Goal: Transaction & Acquisition: Purchase product/service

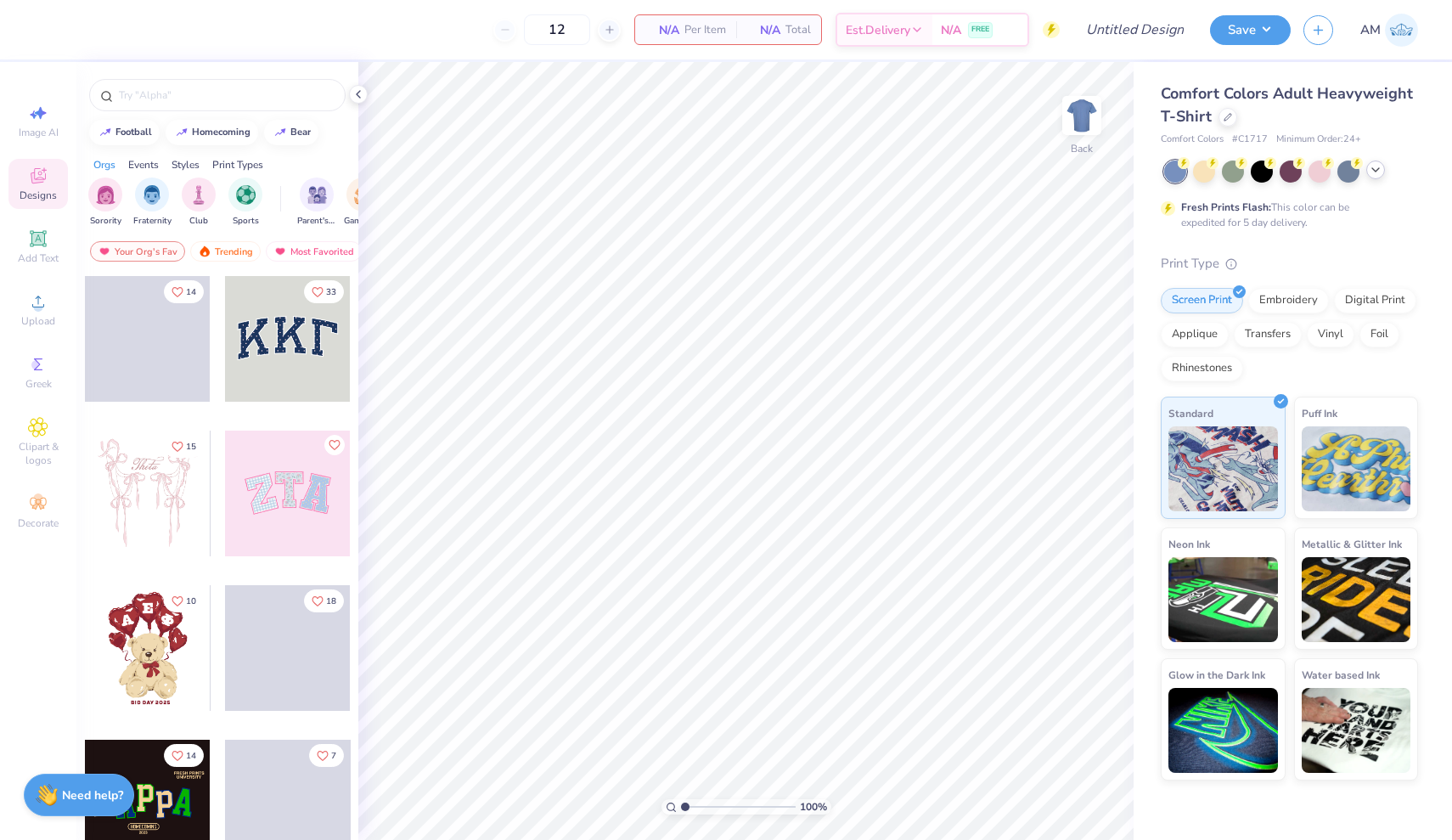
click at [1373, 173] on icon at bounding box center [1376, 170] width 14 height 14
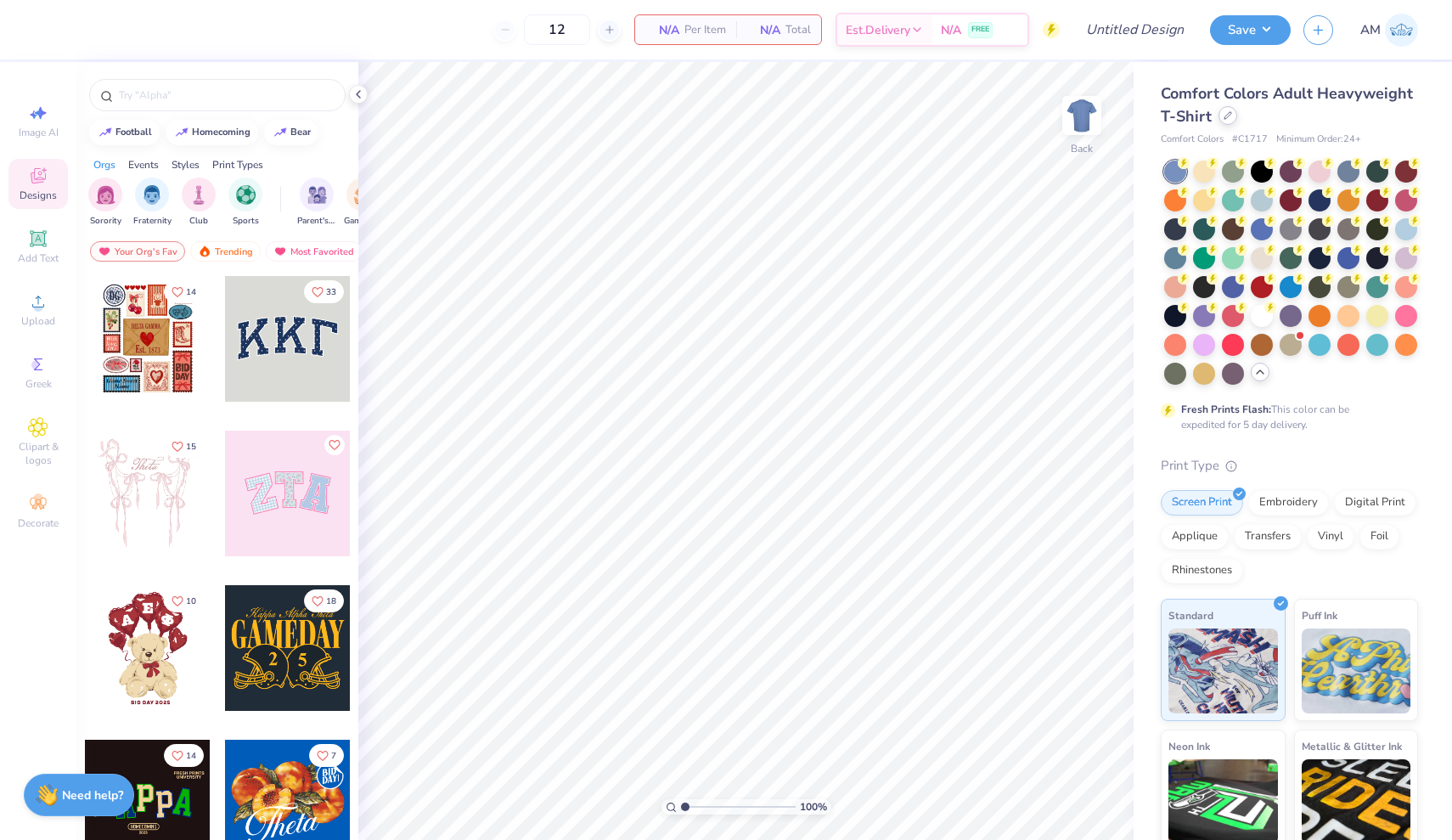
click at [1227, 120] on div at bounding box center [1229, 116] width 19 height 19
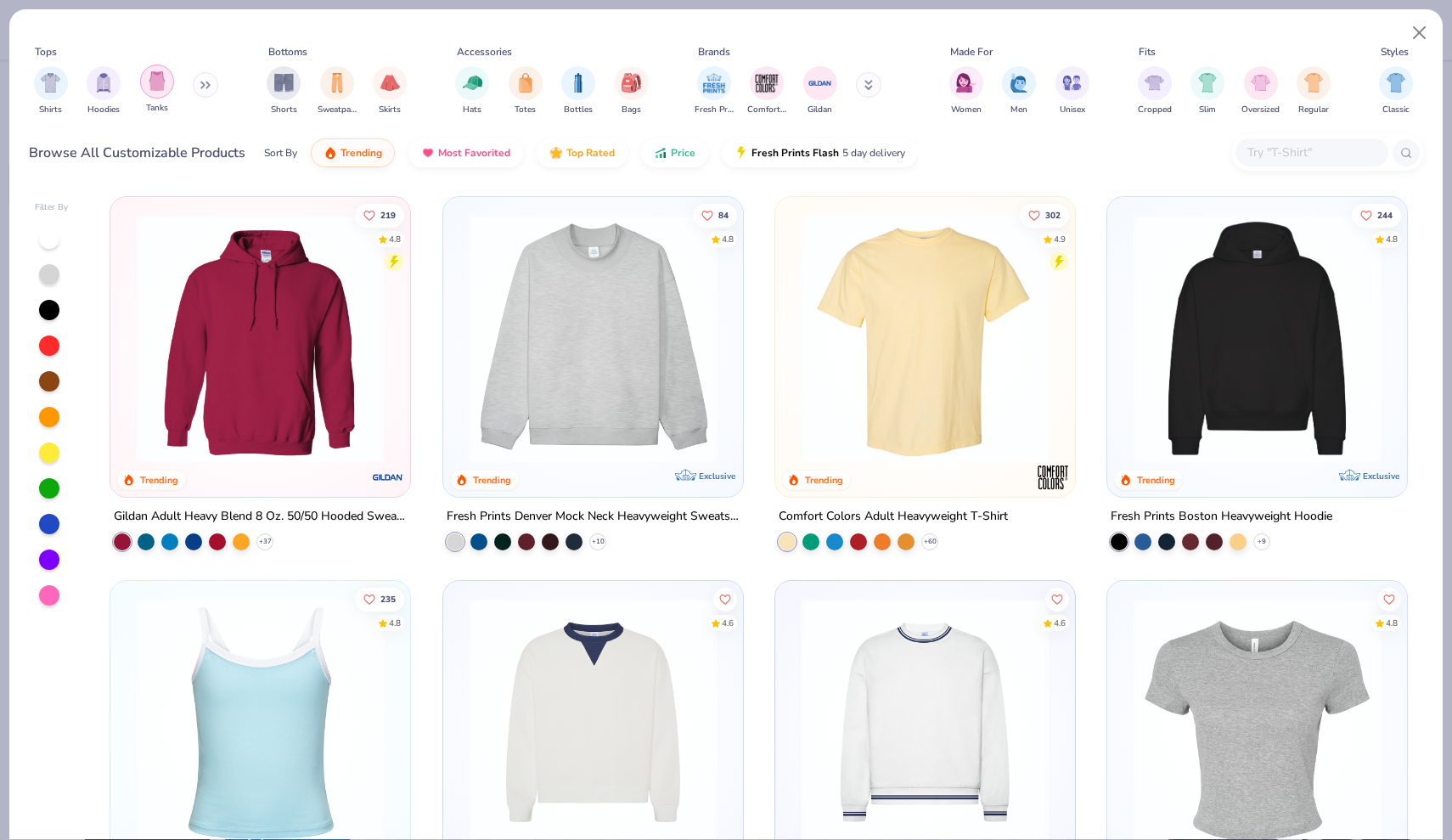
click at [157, 81] on img "filter for Tanks" at bounding box center [157, 81] width 19 height 19
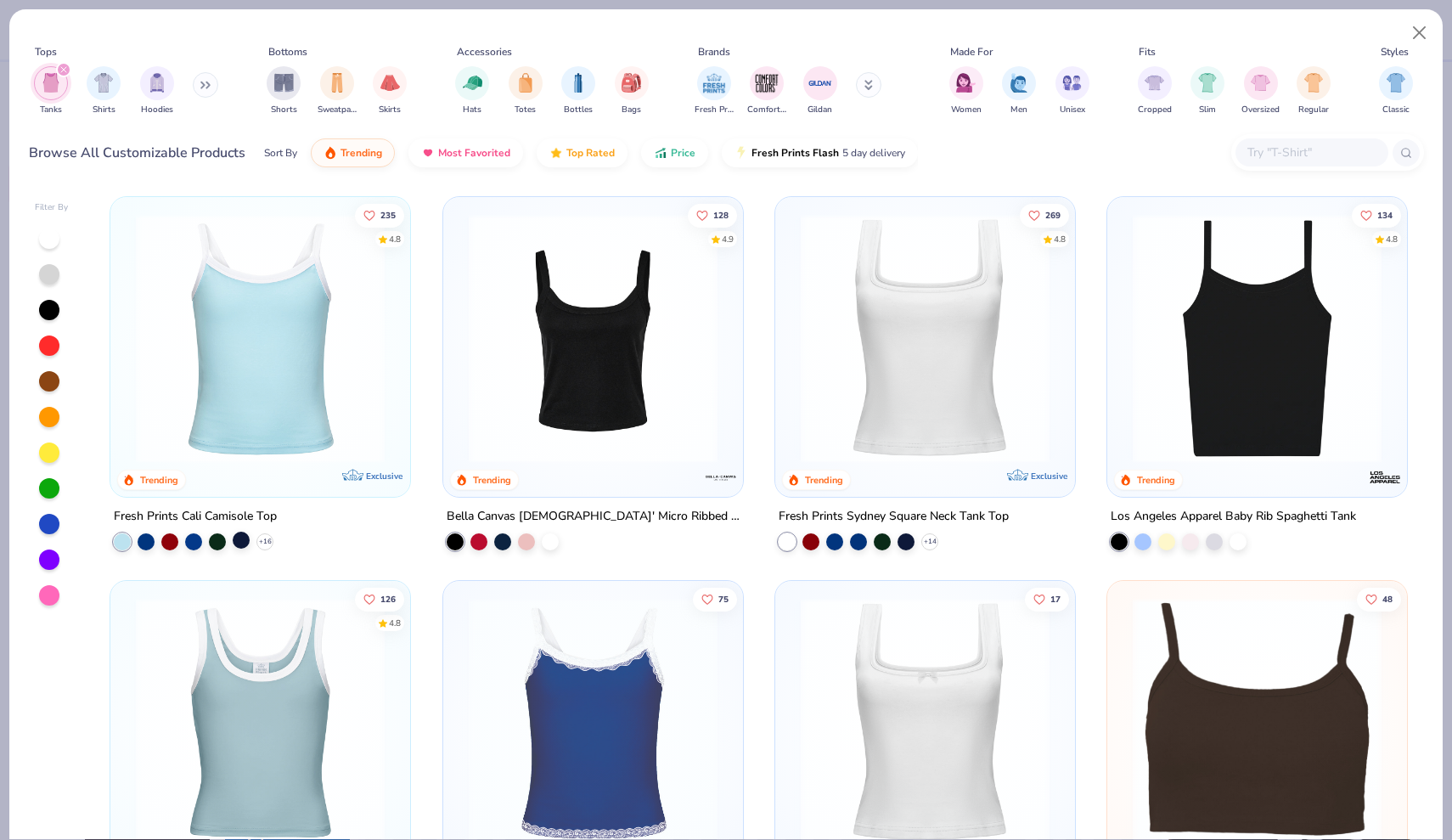
click at [238, 542] on div at bounding box center [242, 540] width 17 height 17
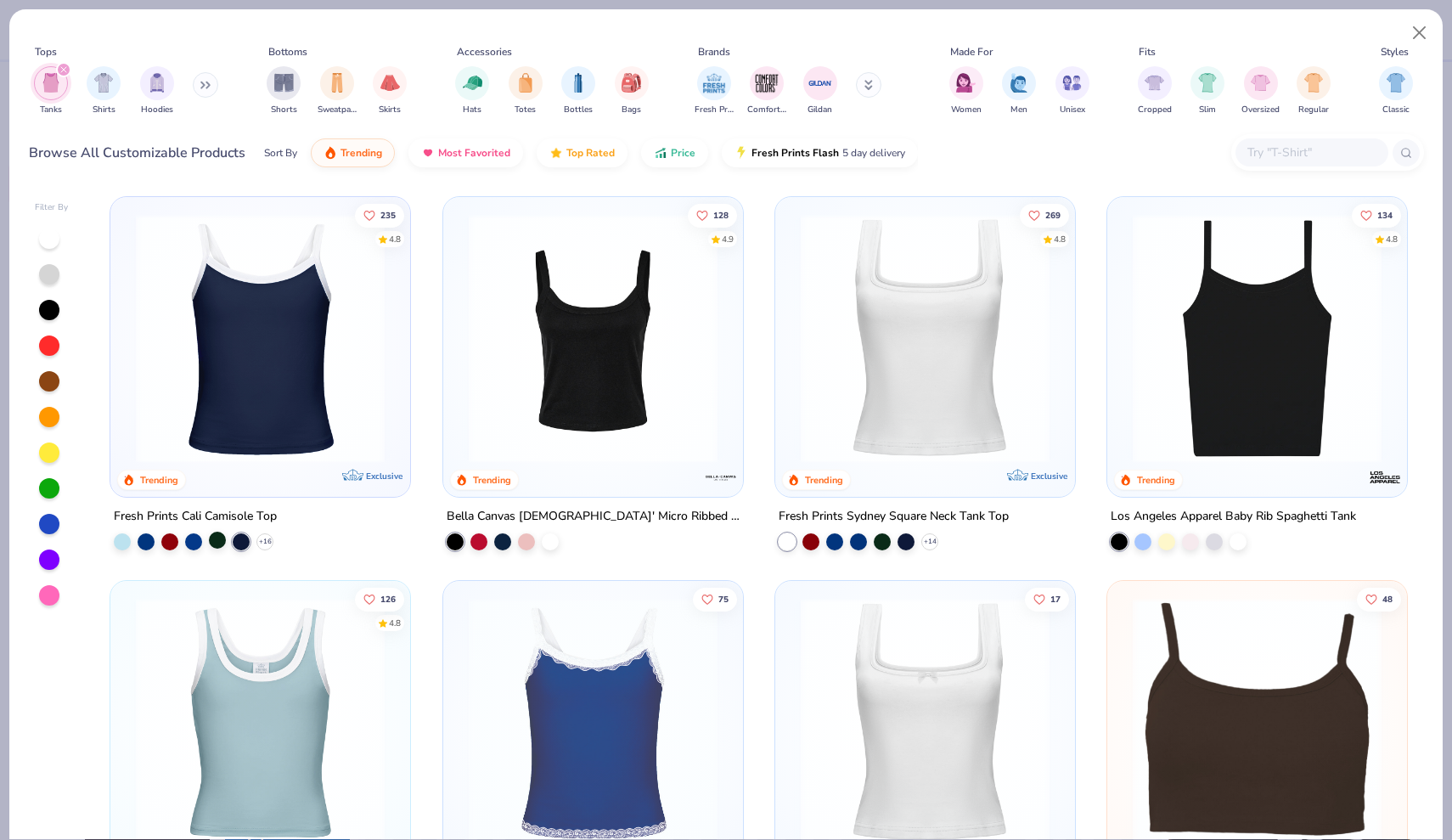
click at [222, 535] on div at bounding box center [217, 540] width 17 height 17
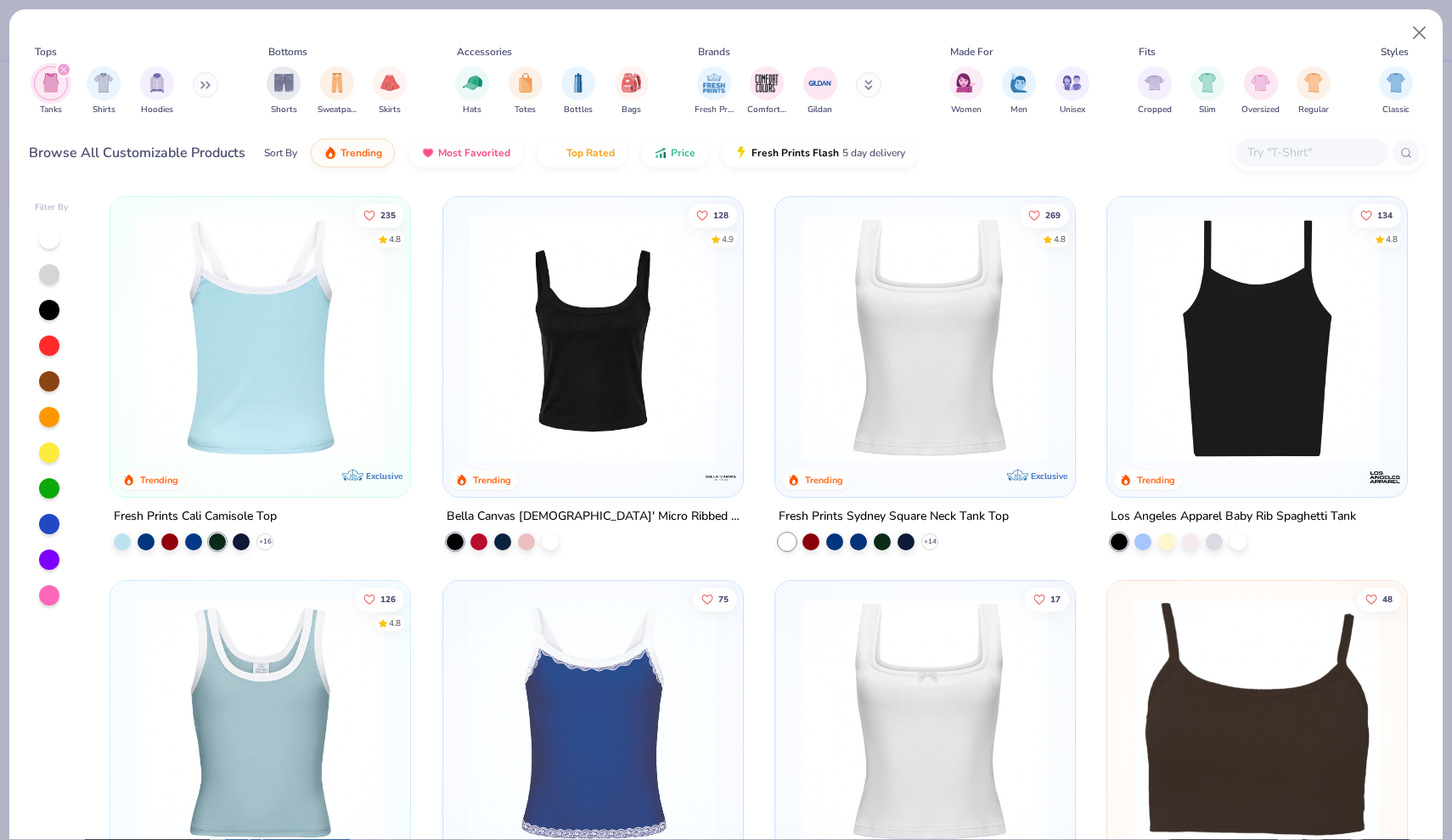
click at [280, 417] on div at bounding box center [261, 338] width 799 height 248
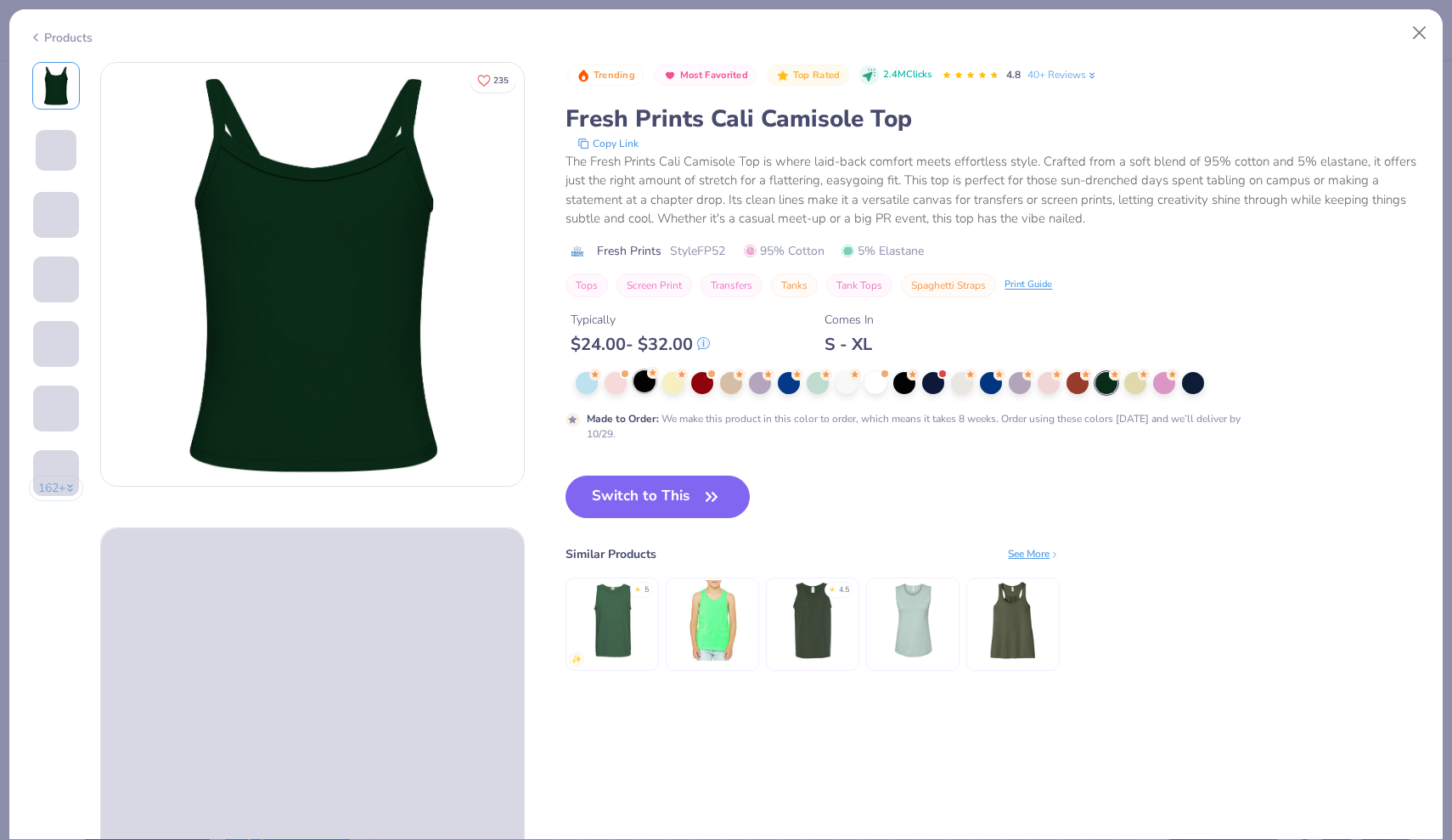
click at [648, 393] on div at bounding box center [644, 380] width 22 height 22
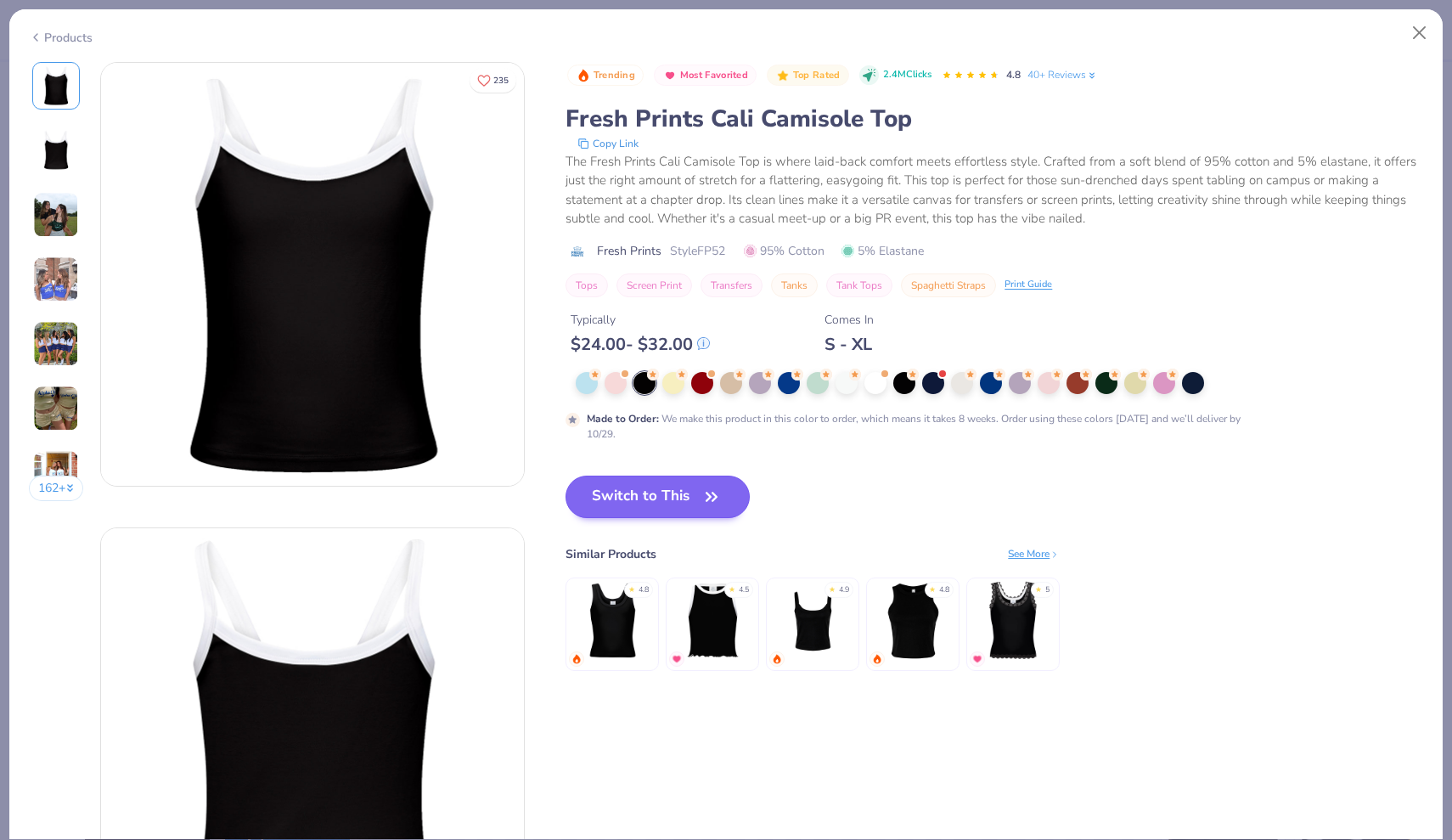
click at [660, 486] on button "Switch to This" at bounding box center [658, 496] width 184 height 43
type input "50"
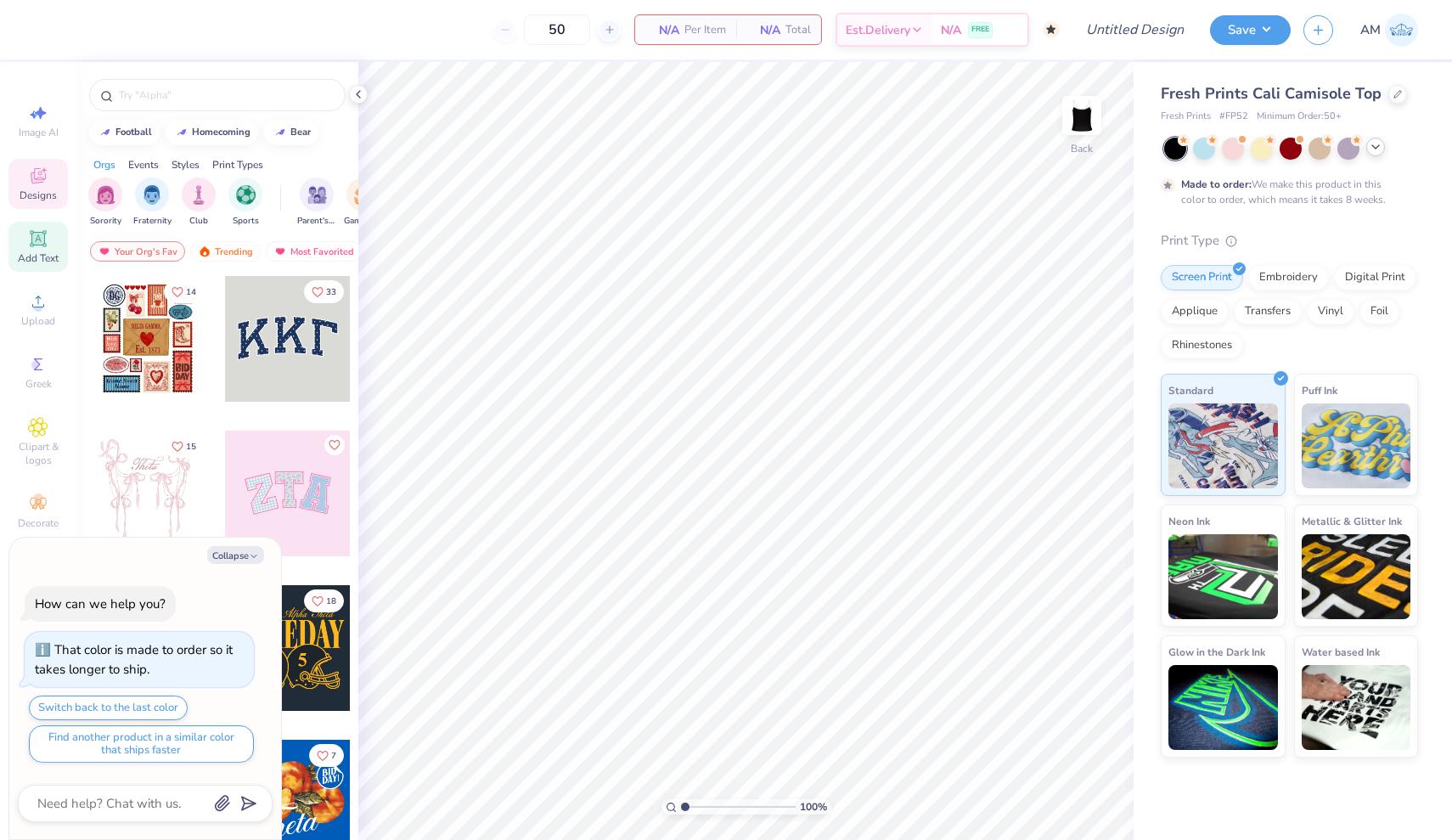
click at [42, 230] on icon at bounding box center [37, 238] width 20 height 20
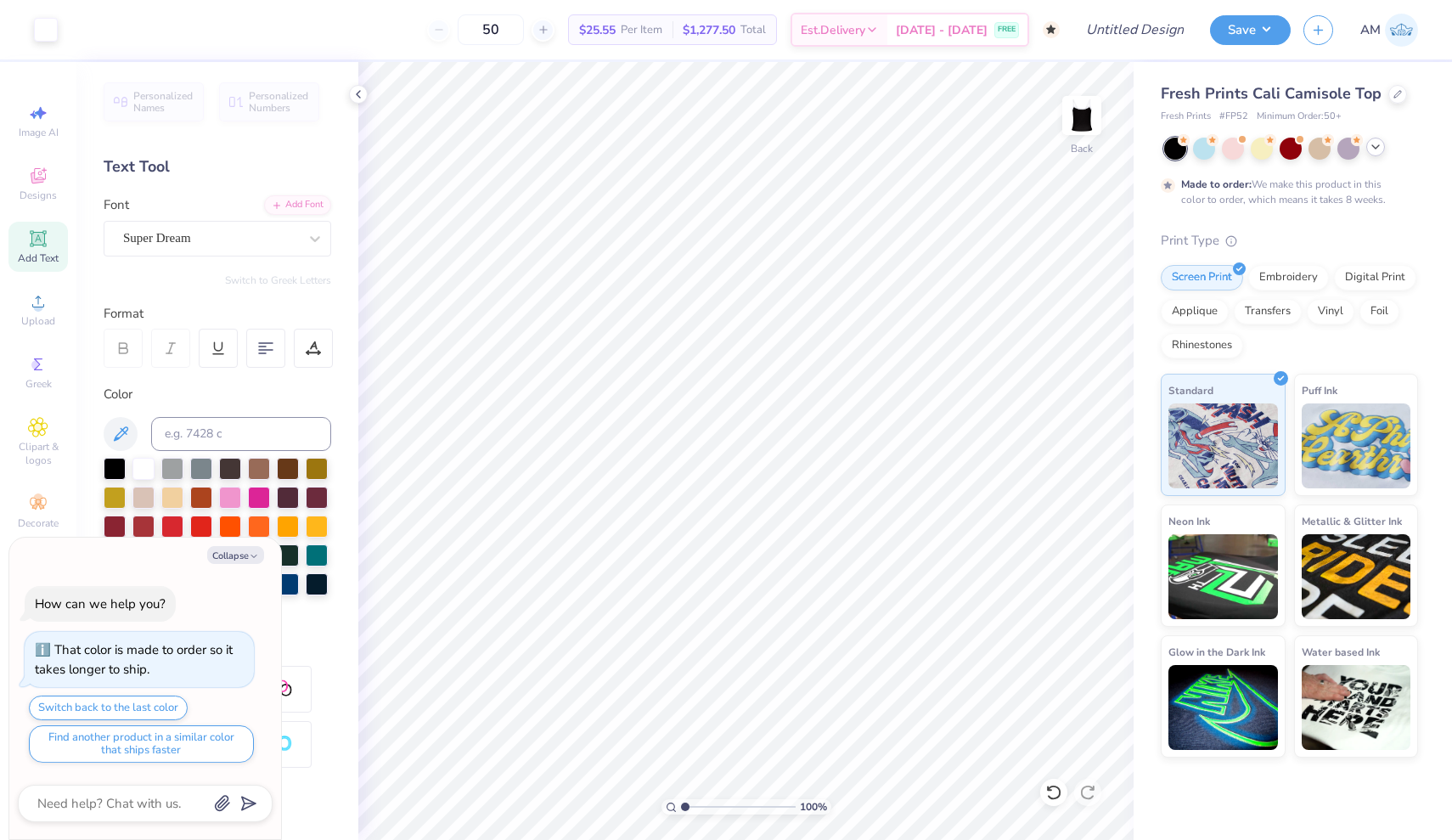
click at [1217, 231] on div "Print Type" at bounding box center [1290, 241] width 257 height 19
drag, startPoint x: 1223, startPoint y: 117, endPoint x: 1254, endPoint y: 116, distance: 31.0
click at [1254, 116] on div "Fresh Prints # FP52 Minimum Order: 50 +" at bounding box center [1290, 116] width 257 height 15
copy span "FP52"
click at [1395, 99] on div at bounding box center [1398, 93] width 19 height 19
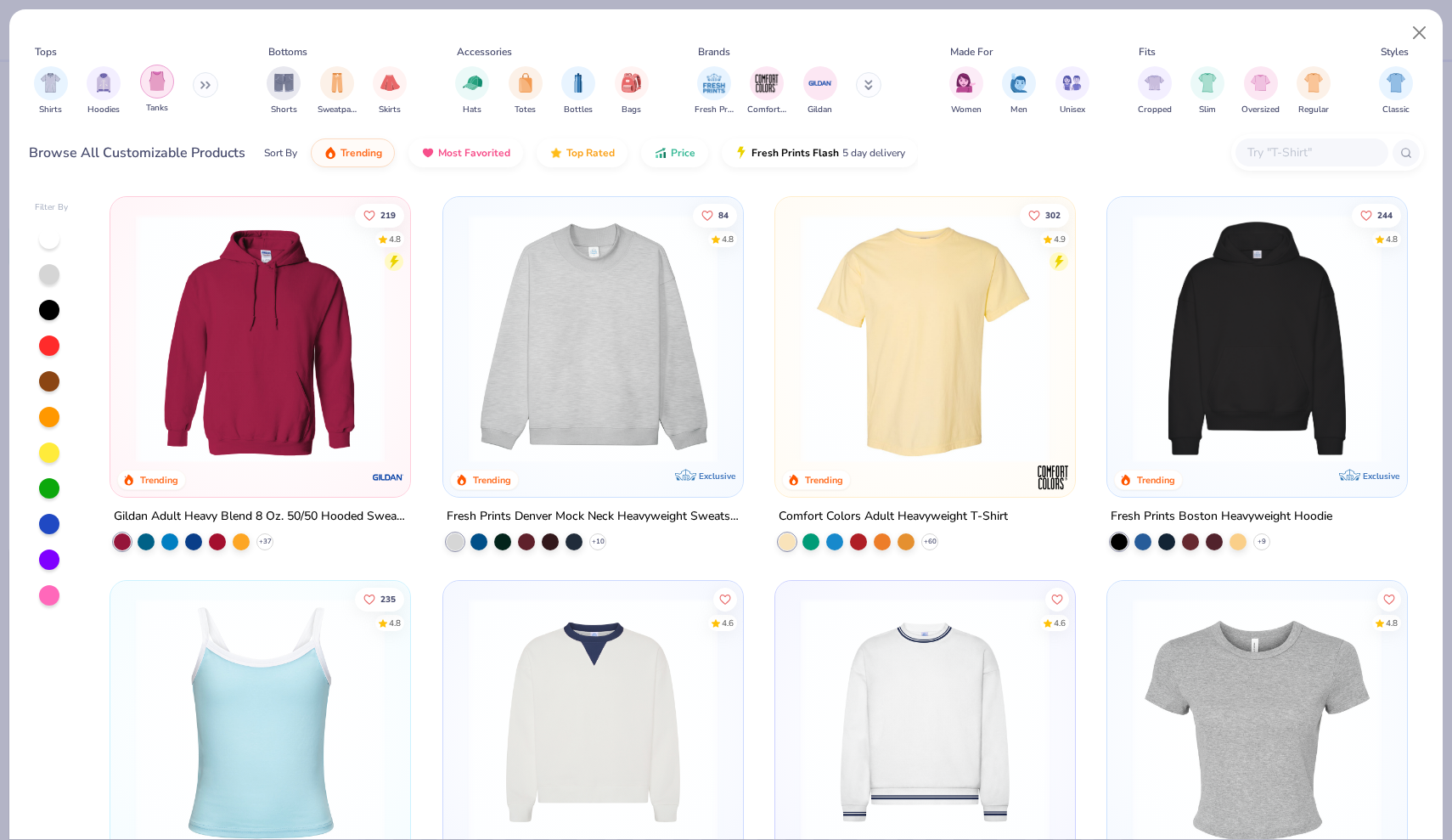
click at [149, 82] on img "filter for Tanks" at bounding box center [157, 81] width 19 height 19
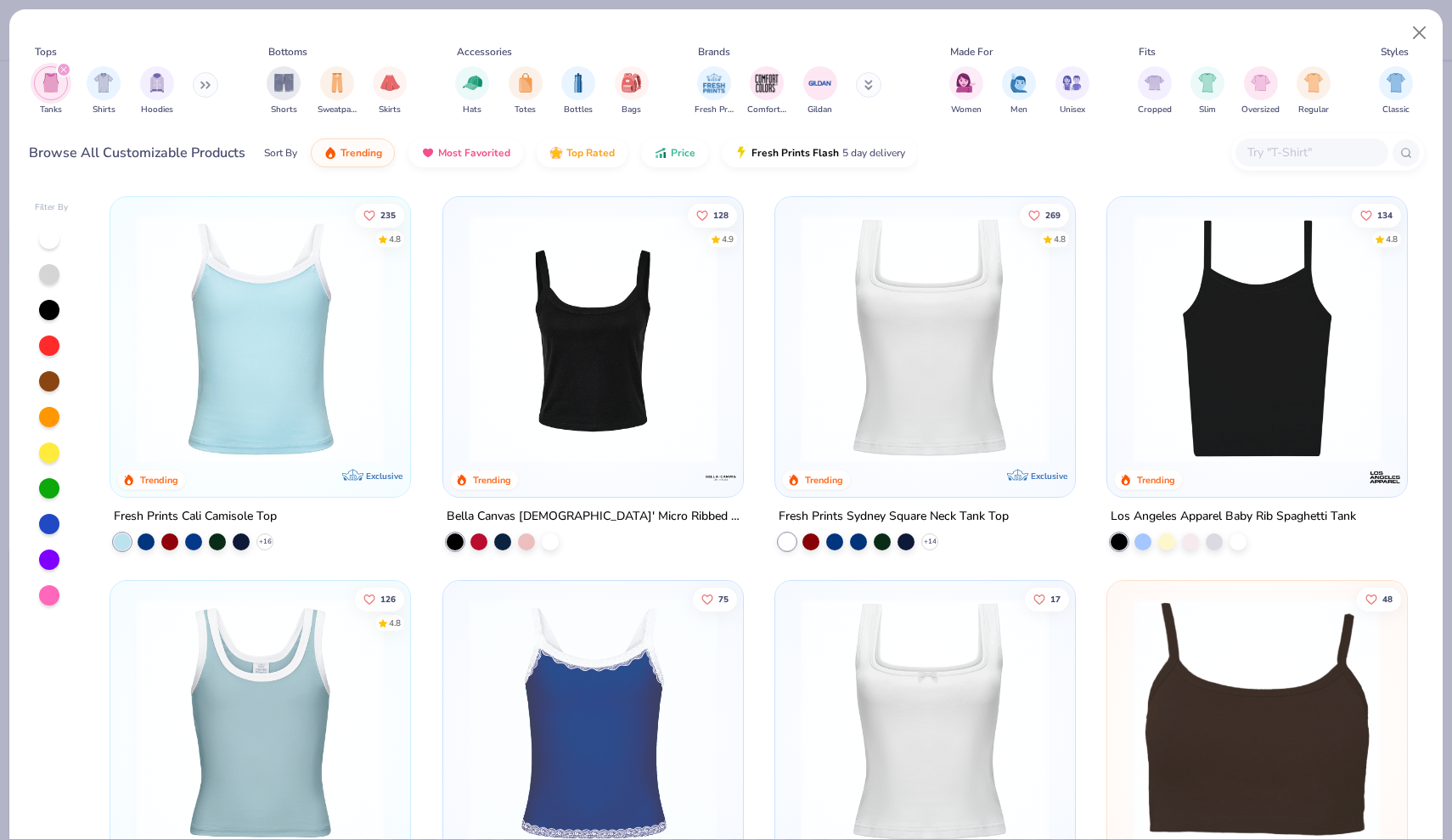
click at [264, 478] on div at bounding box center [260, 343] width 282 height 274
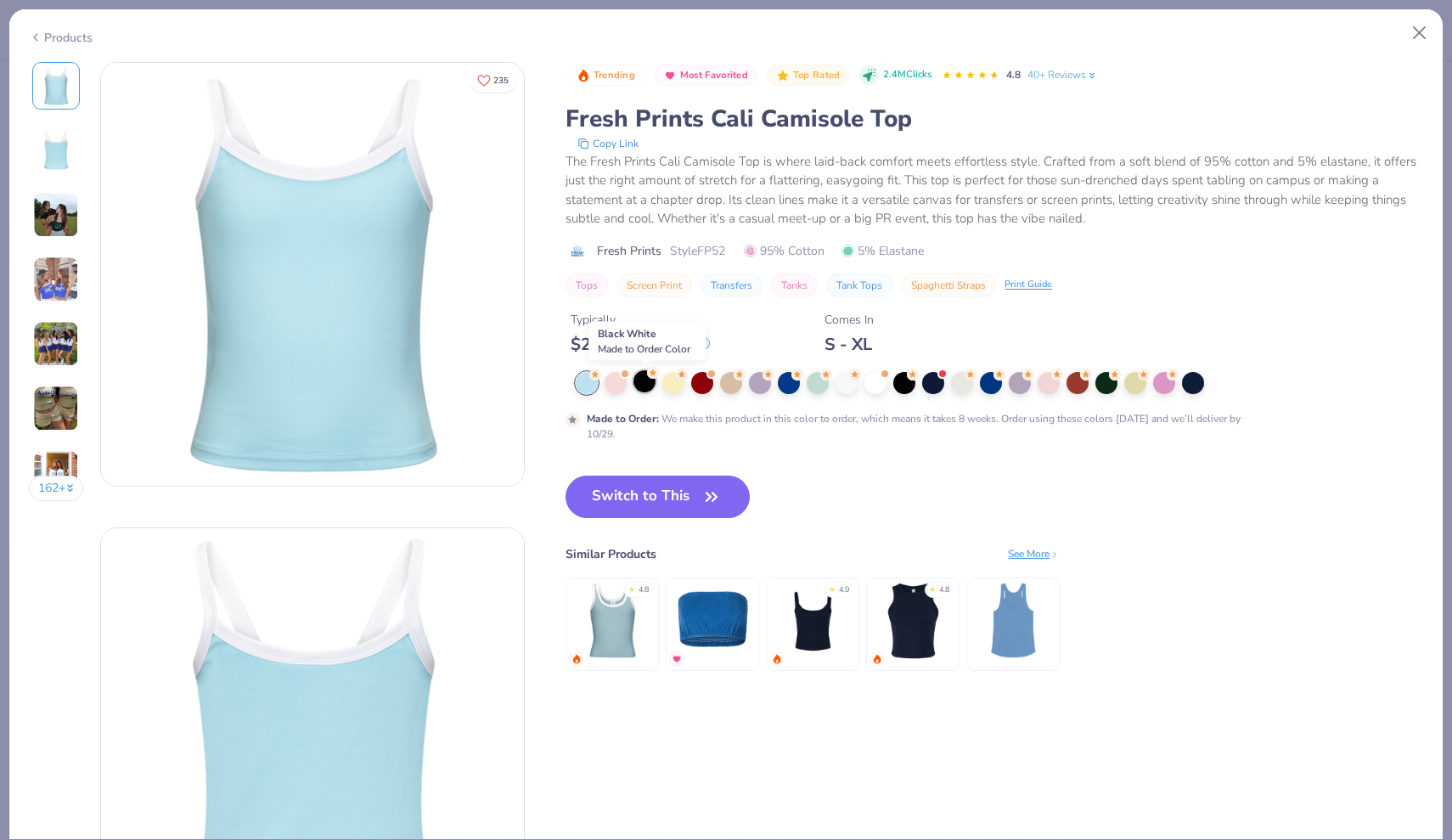
click at [646, 385] on div at bounding box center [644, 380] width 22 height 22
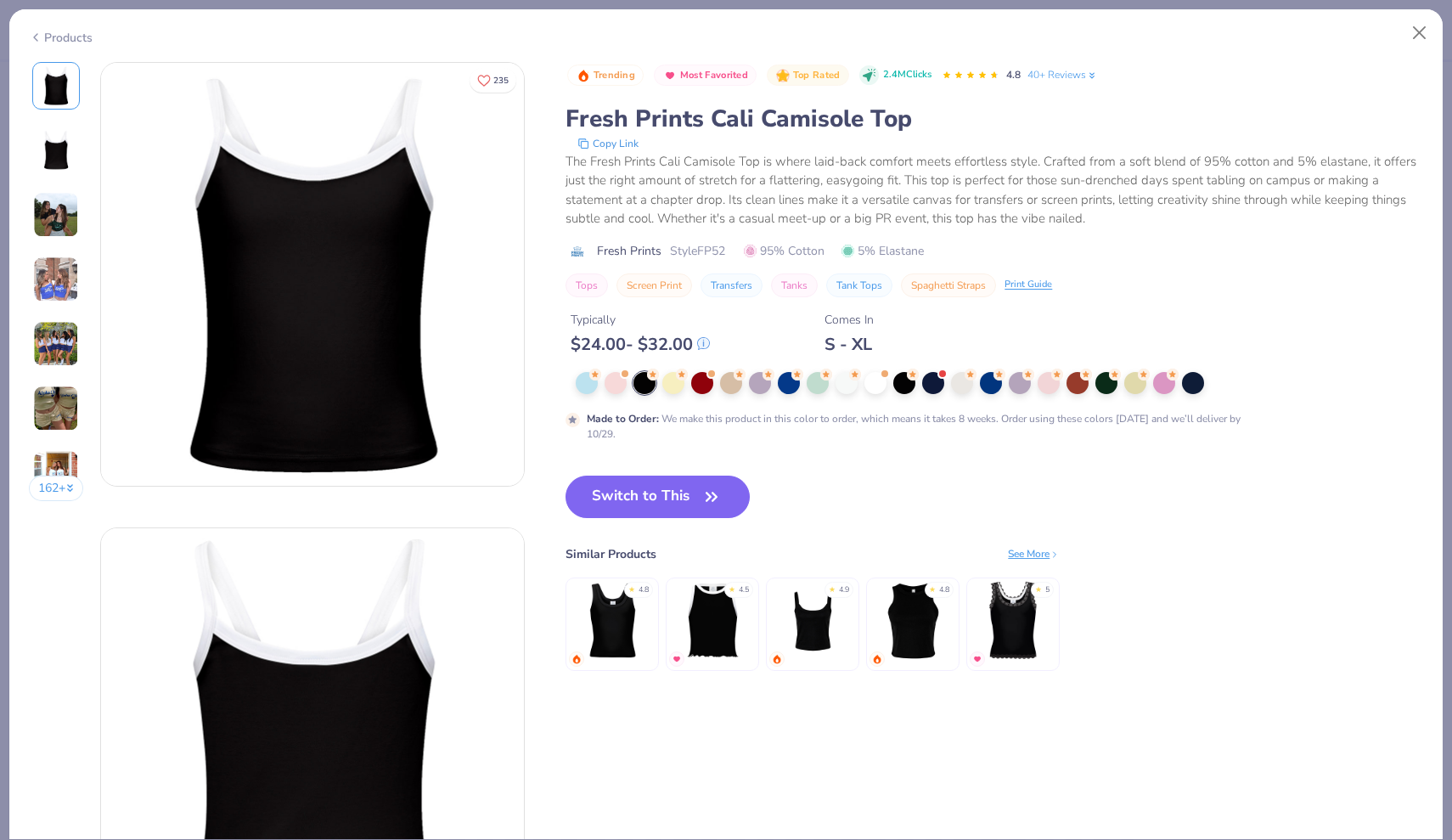
type textarea "x"
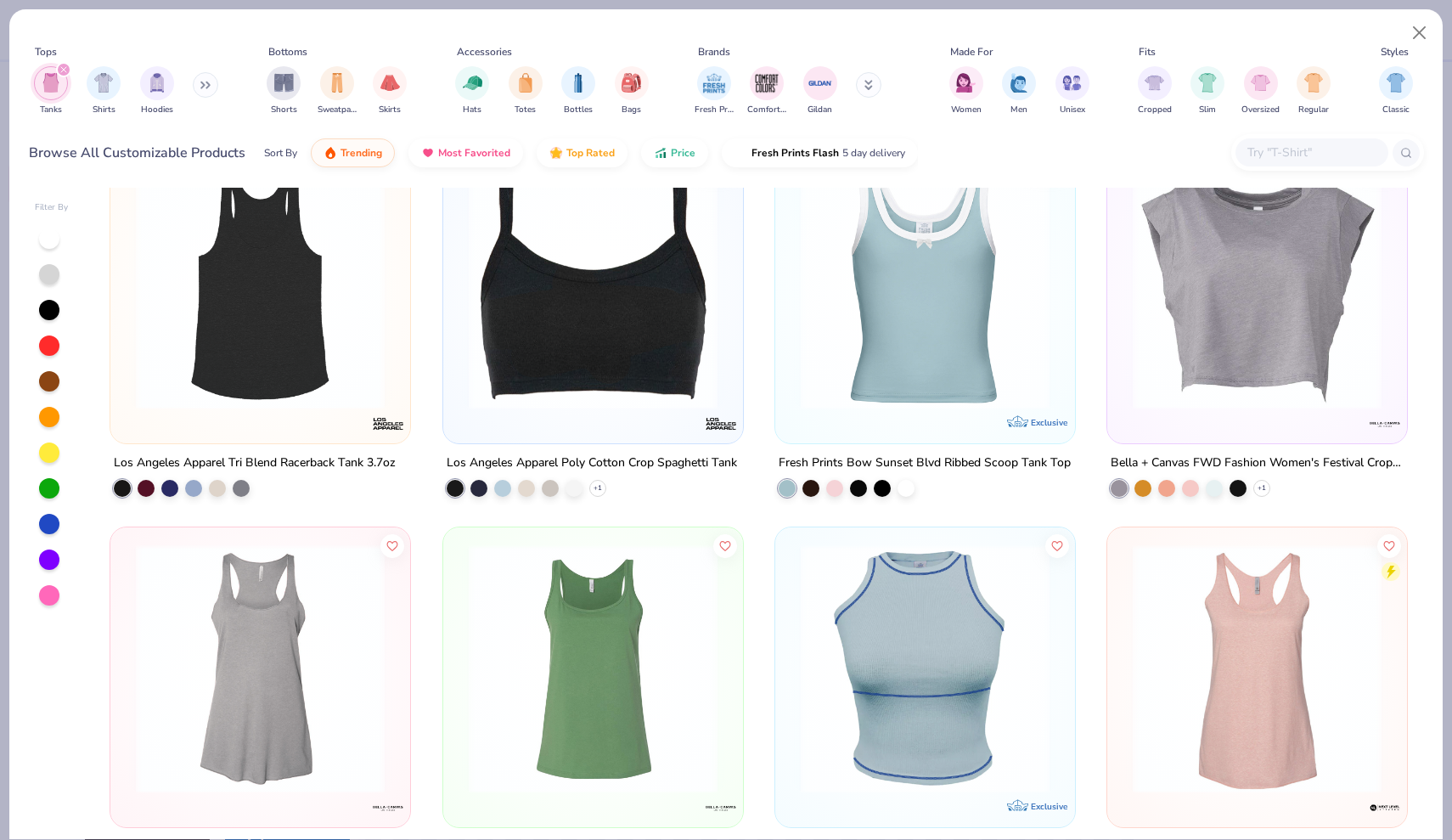
scroll to position [3005, 0]
